Goal: Information Seeking & Learning: Learn about a topic

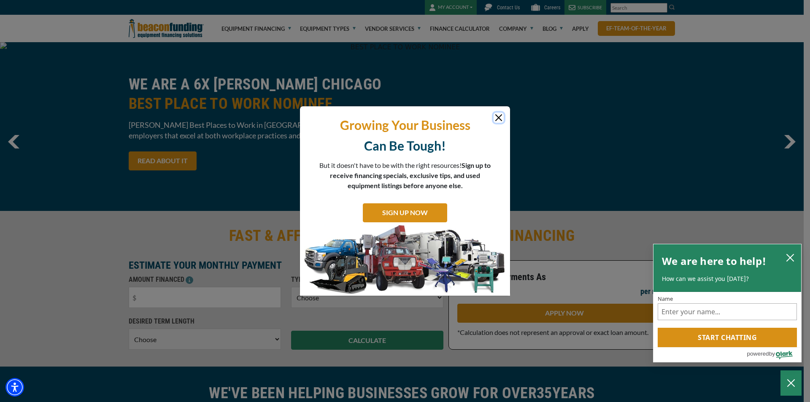
click at [500, 117] on button "Close" at bounding box center [499, 118] width 10 height 10
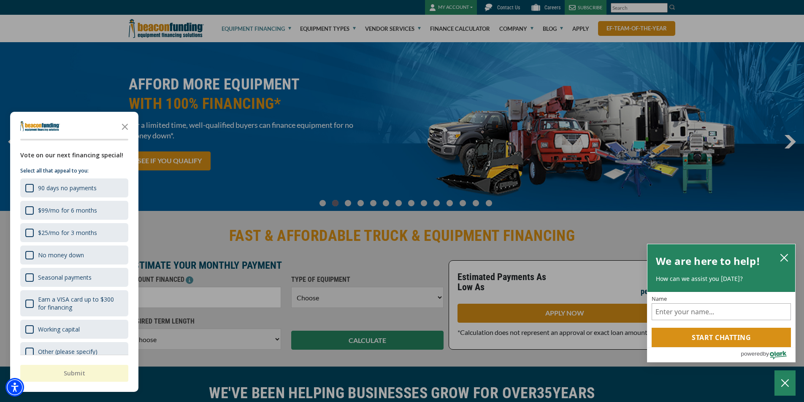
click at [259, 31] on div "button" at bounding box center [402, 201] width 804 height 402
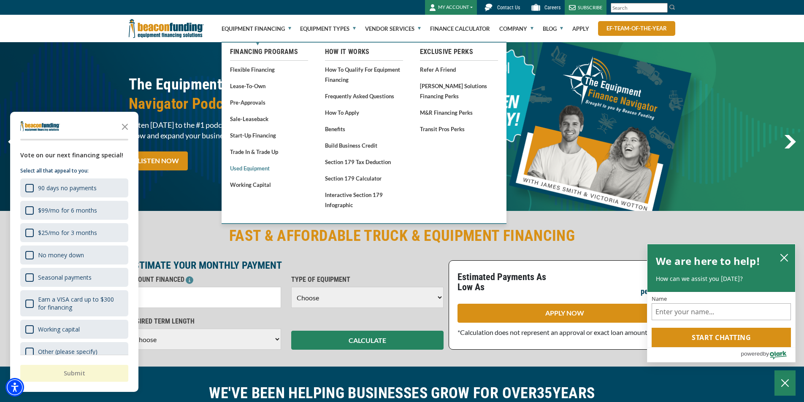
click at [258, 167] on link "Used Equipment" at bounding box center [269, 168] width 78 height 11
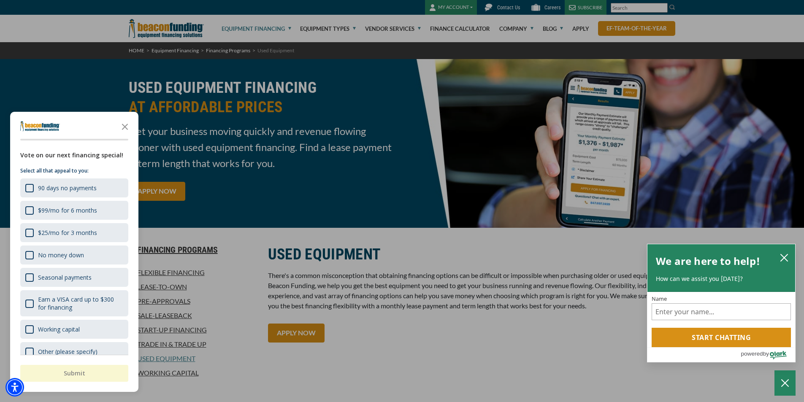
click at [447, 25] on div "button" at bounding box center [402, 201] width 804 height 402
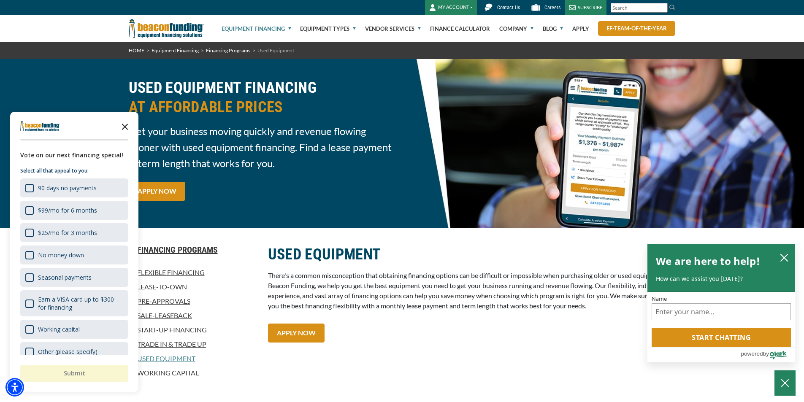
click at [130, 130] on icon "Close the survey" at bounding box center [124, 126] width 17 height 17
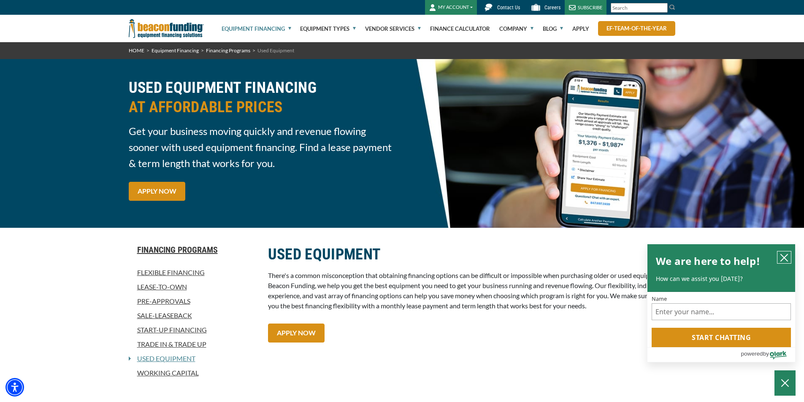
drag, startPoint x: 778, startPoint y: 254, endPoint x: 739, endPoint y: 189, distance: 75.5
click at [777, 254] on button "close chatbox" at bounding box center [784, 257] width 14 height 12
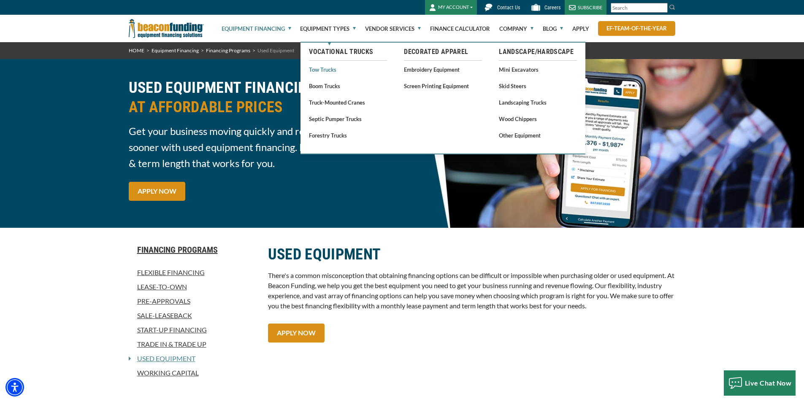
click at [315, 69] on link "Tow Trucks" at bounding box center [348, 69] width 78 height 11
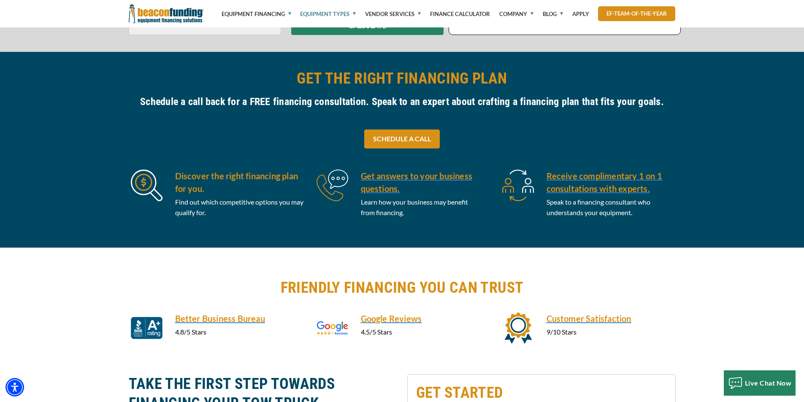
scroll to position [253, 0]
